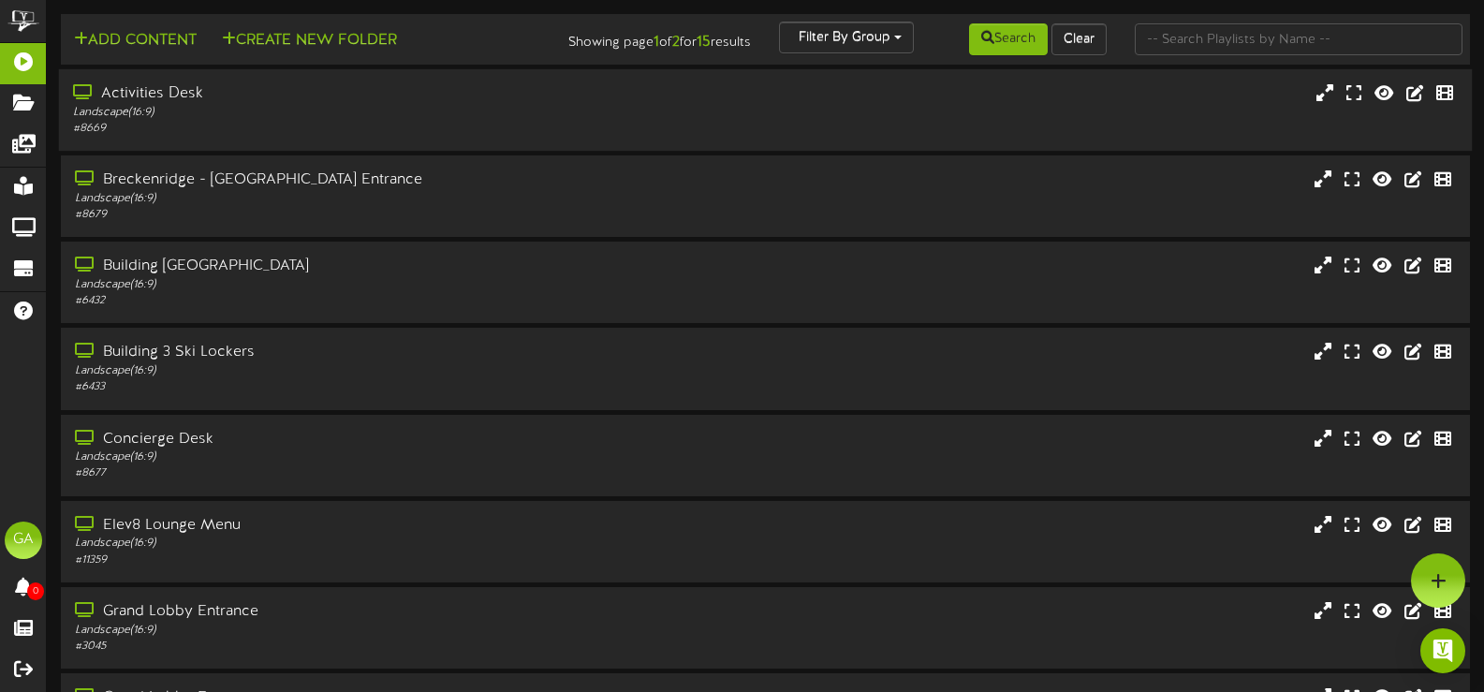
click at [275, 116] on div "Landscape ( 16:9 )" at bounding box center [353, 113] width 561 height 16
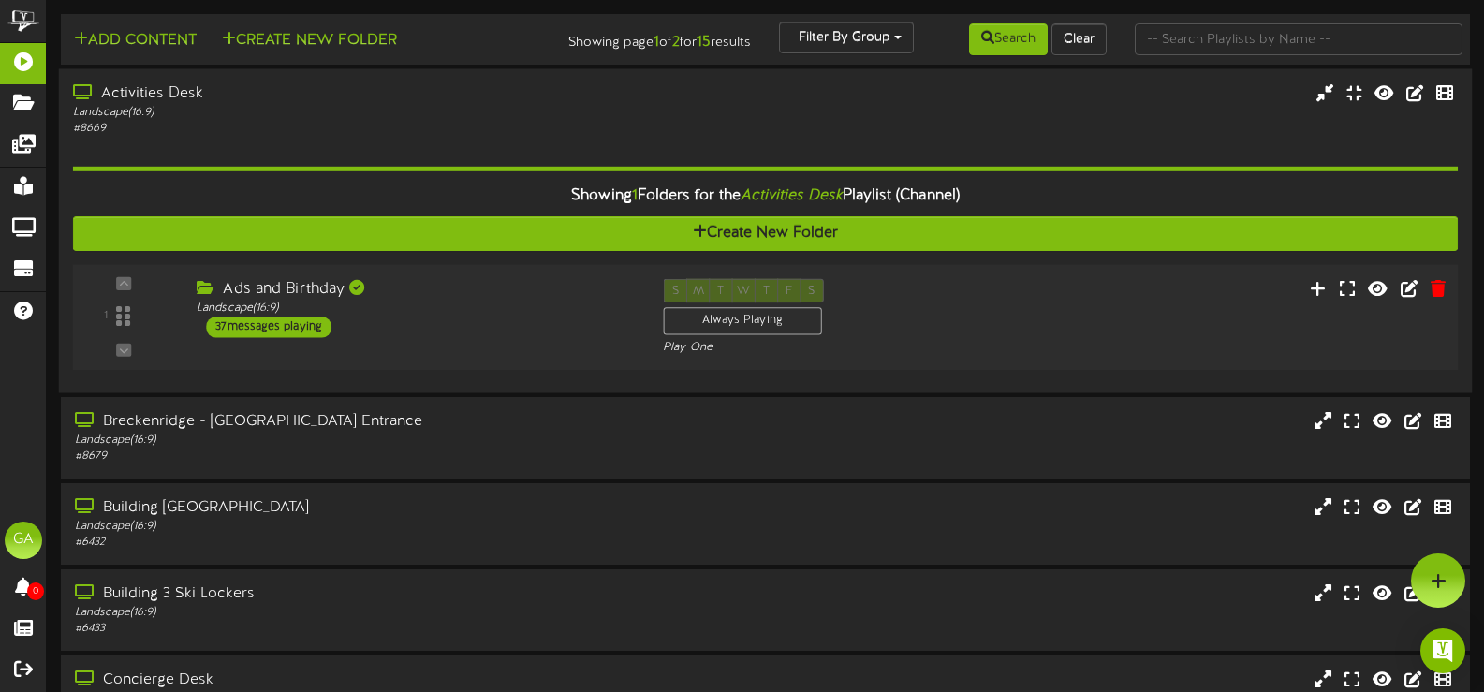
click at [453, 301] on div "Ads and Birthday Landscape ( 16:9 ) 37 messages playing" at bounding box center [416, 308] width 466 height 59
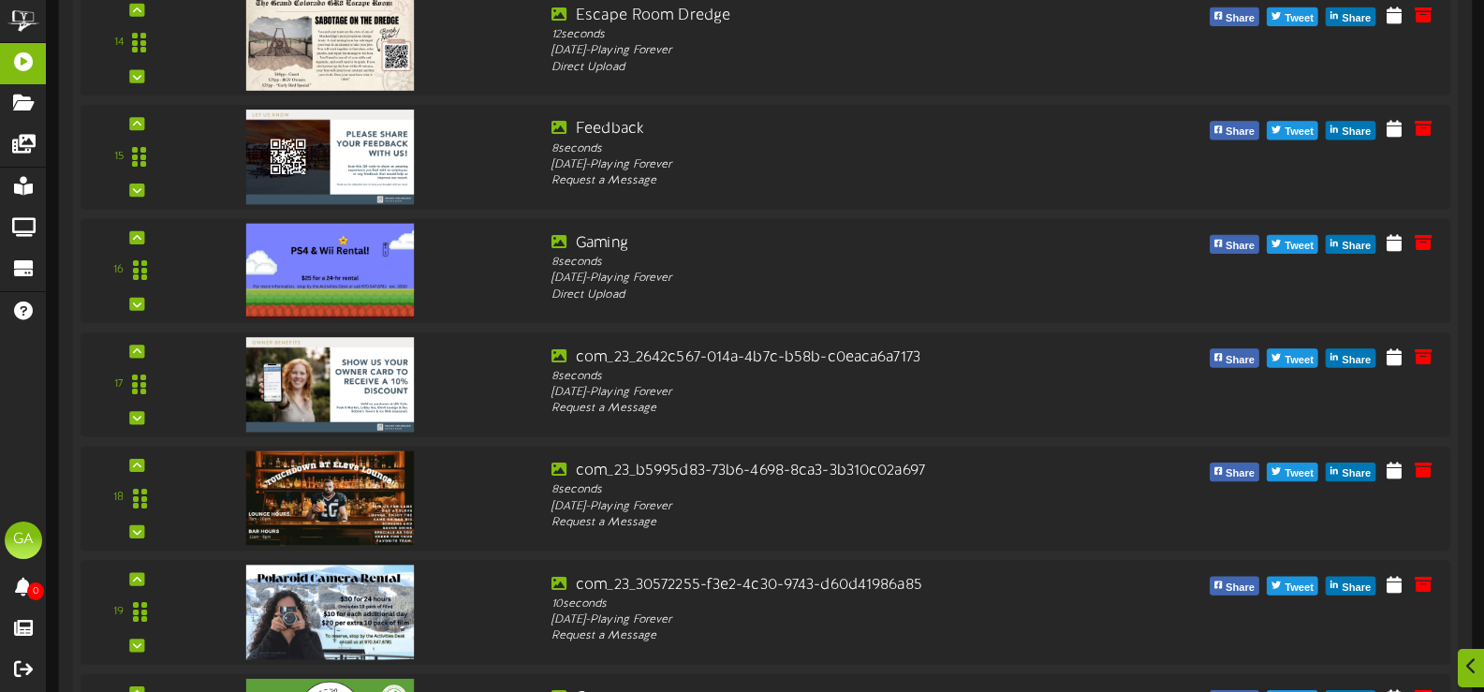
scroll to position [2059, 0]
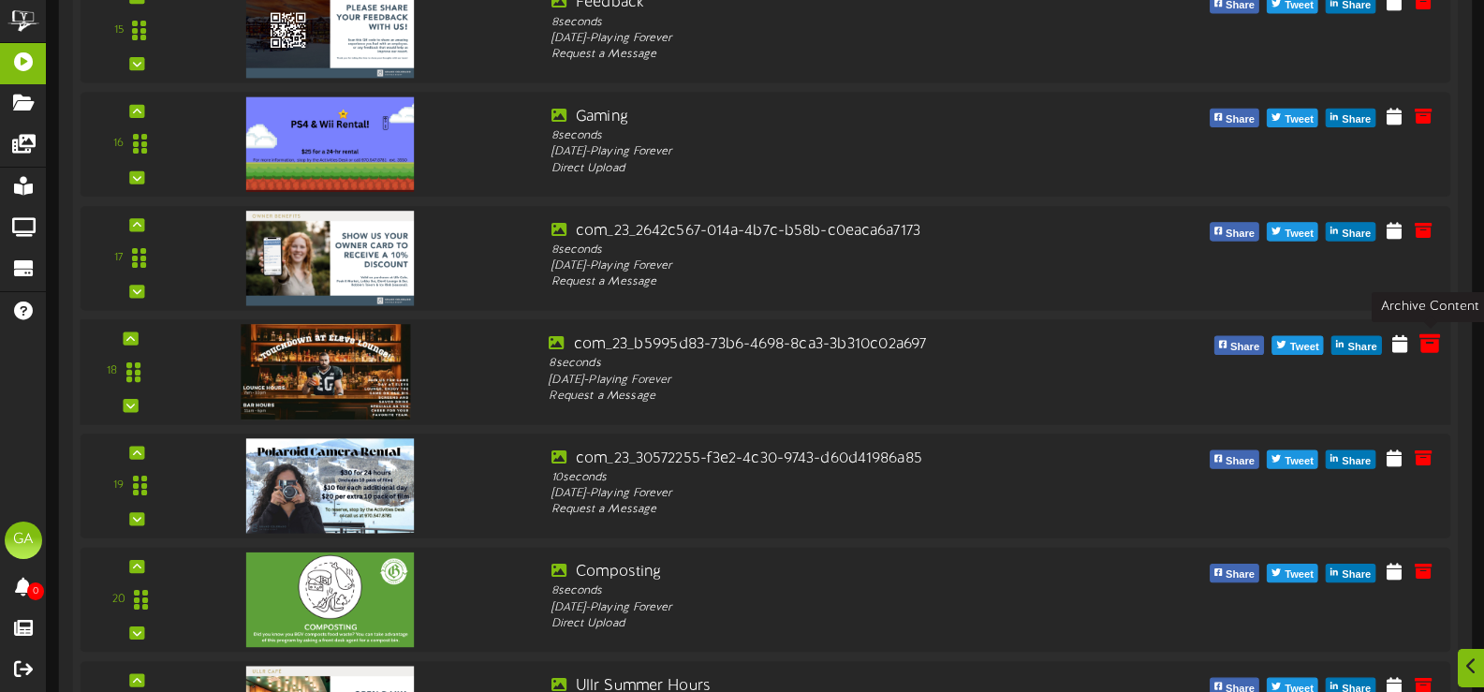
click at [1425, 349] on icon at bounding box center [1429, 342] width 21 height 21
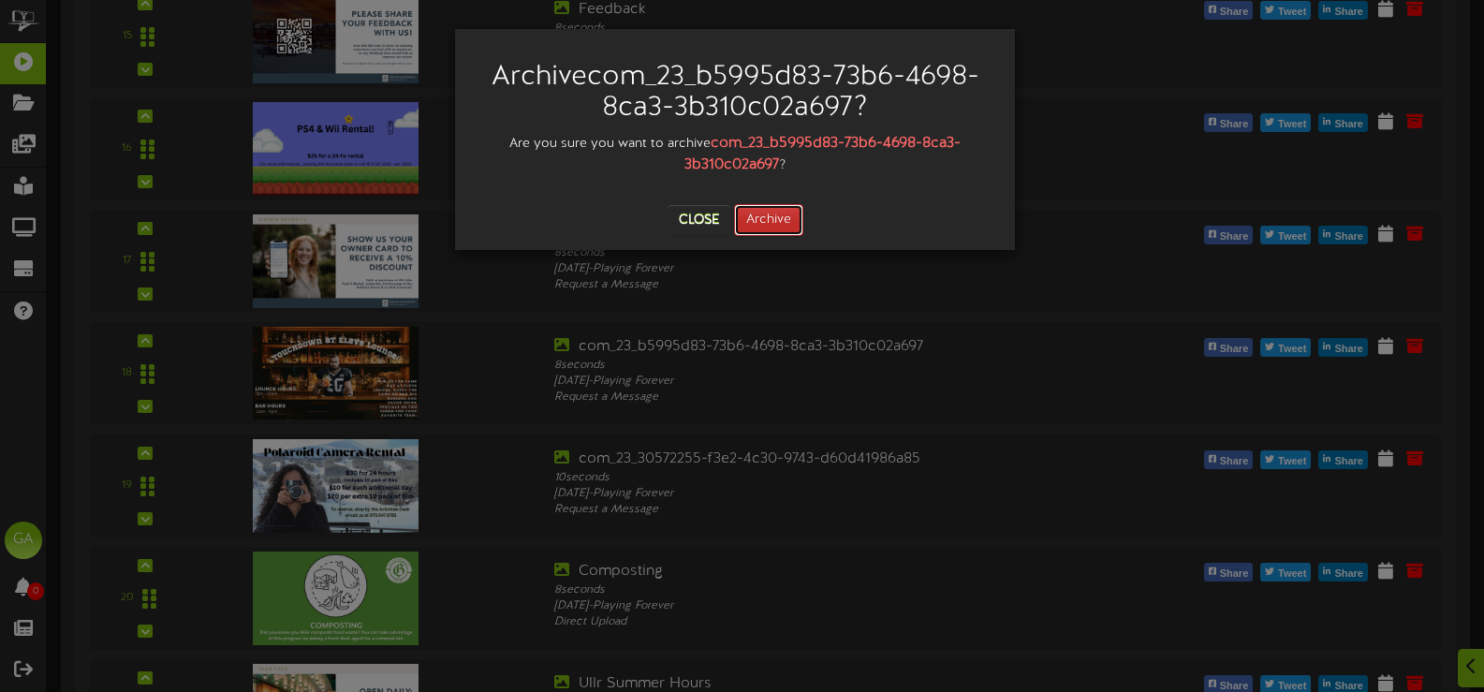
click at [801, 210] on button "Archive" at bounding box center [768, 220] width 69 height 32
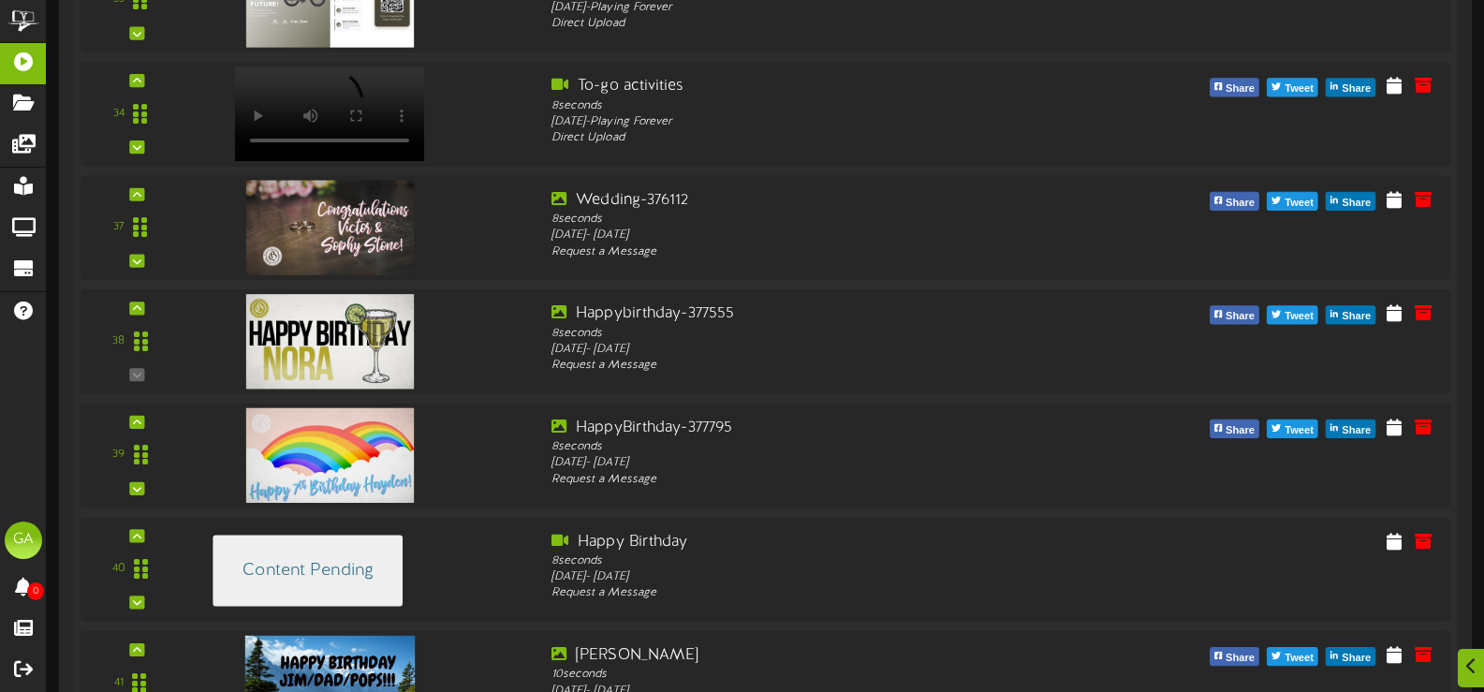
scroll to position [4118, 0]
